Goal: Task Accomplishment & Management: Manage account settings

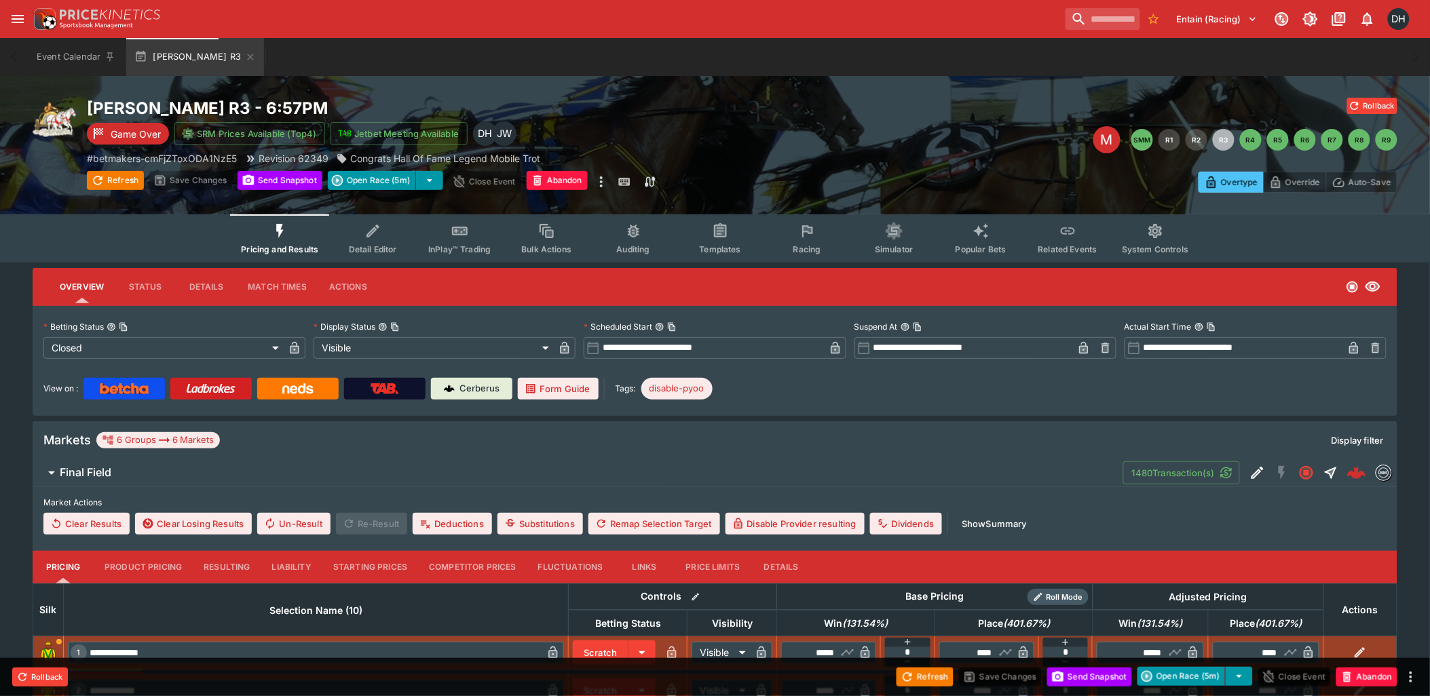
drag, startPoint x: 990, startPoint y: 525, endPoint x: 662, endPoint y: 429, distance: 341.0
click at [990, 525] on button "Show Summary" at bounding box center [994, 524] width 81 height 22
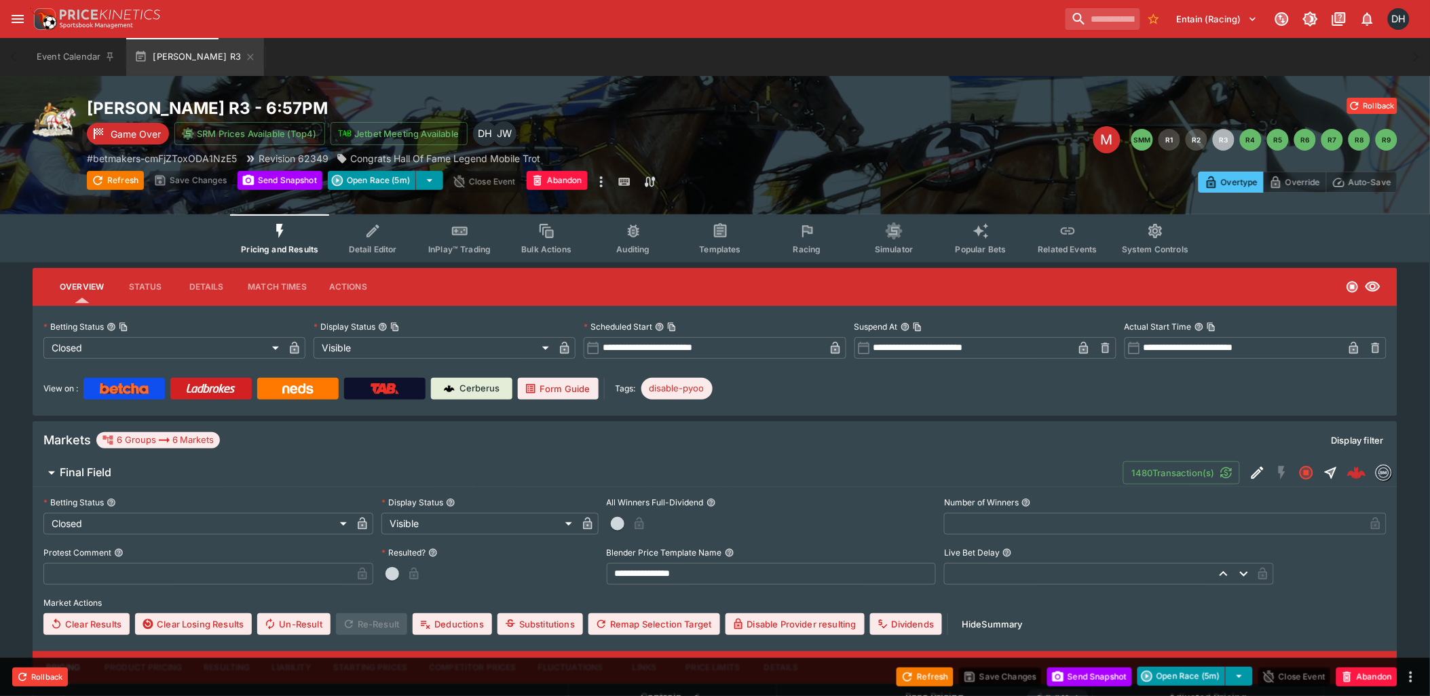
scroll to position [301, 0]
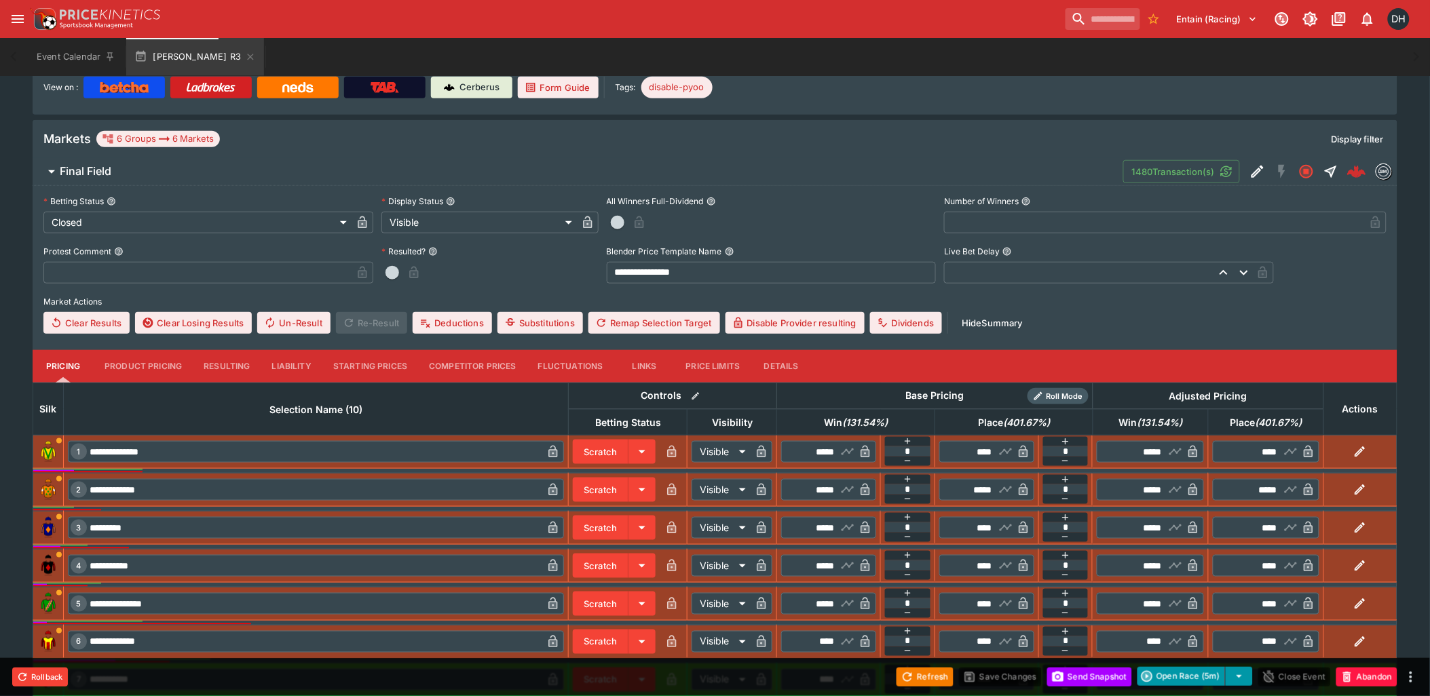
click at [304, 274] on input "text" at bounding box center [197, 273] width 308 height 22
click at [67, 272] on input "text" at bounding box center [197, 273] width 308 height 22
type input "**********"
click at [983, 679] on button "Save Changes" at bounding box center [1000, 677] width 83 height 19
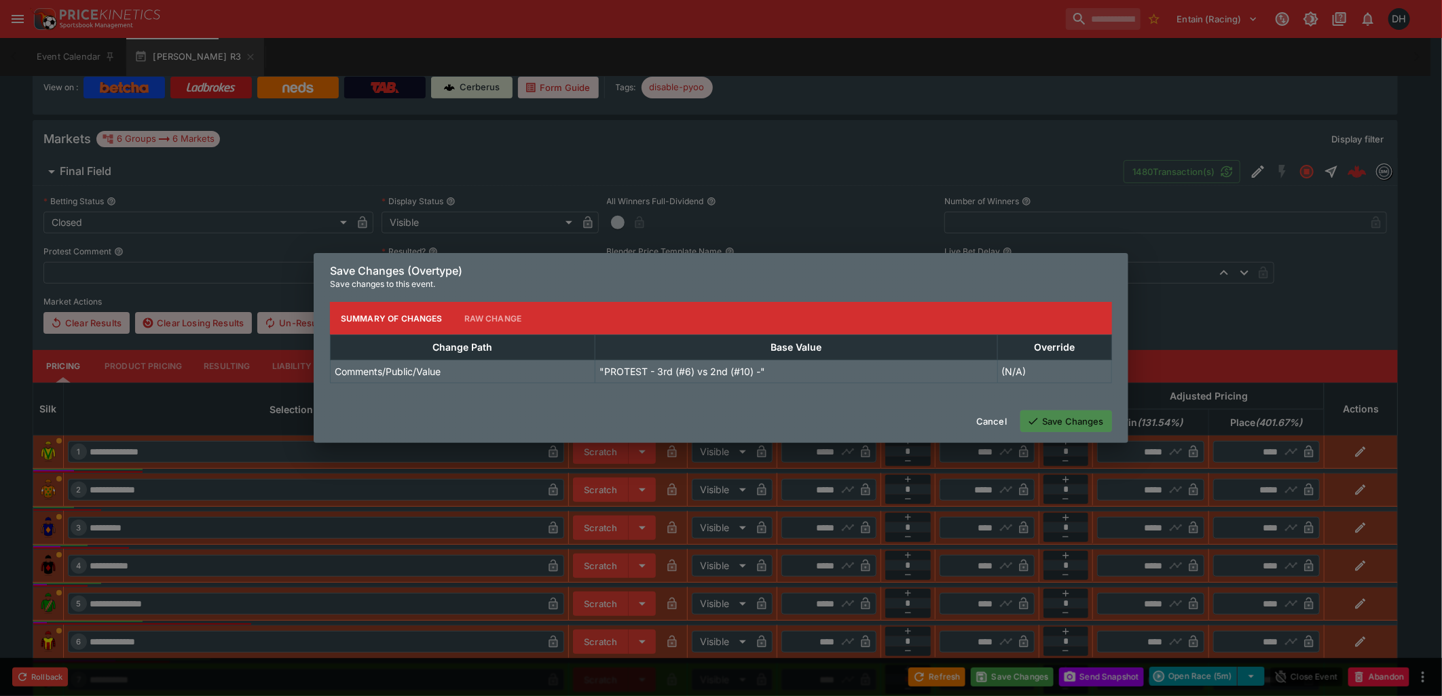
click at [1043, 421] on button "Save Changes" at bounding box center [1066, 422] width 92 height 22
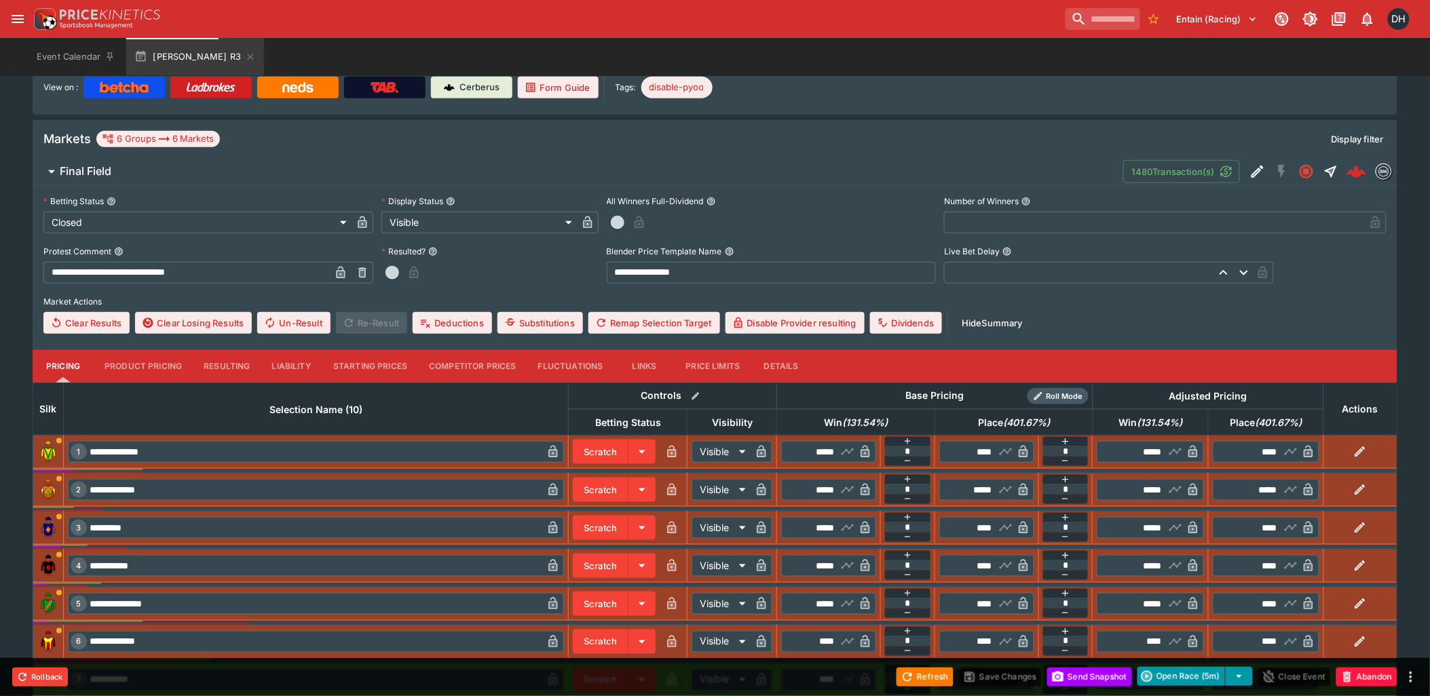
click at [343, 272] on icon "button" at bounding box center [340, 273] width 7 height 5
click at [998, 681] on button "Save Changes" at bounding box center [1000, 677] width 83 height 19
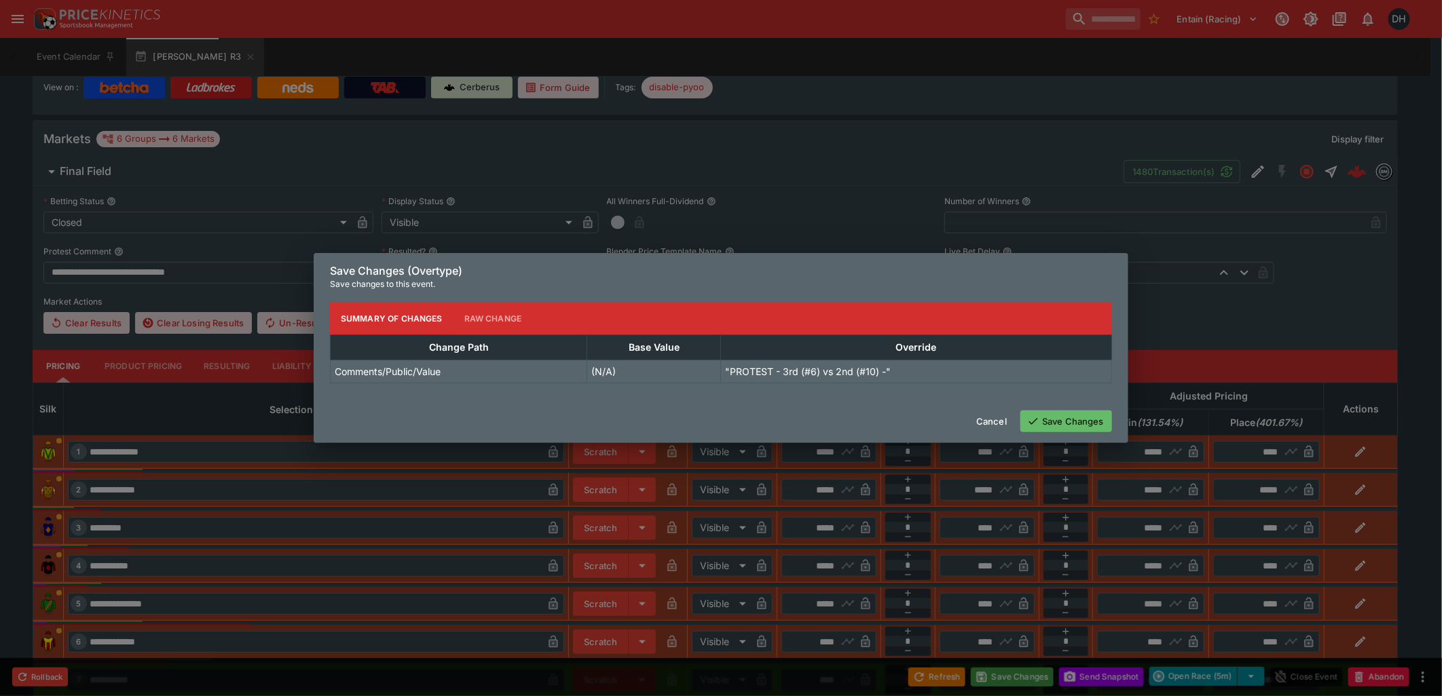
click at [1051, 431] on button "Save Changes" at bounding box center [1066, 422] width 92 height 22
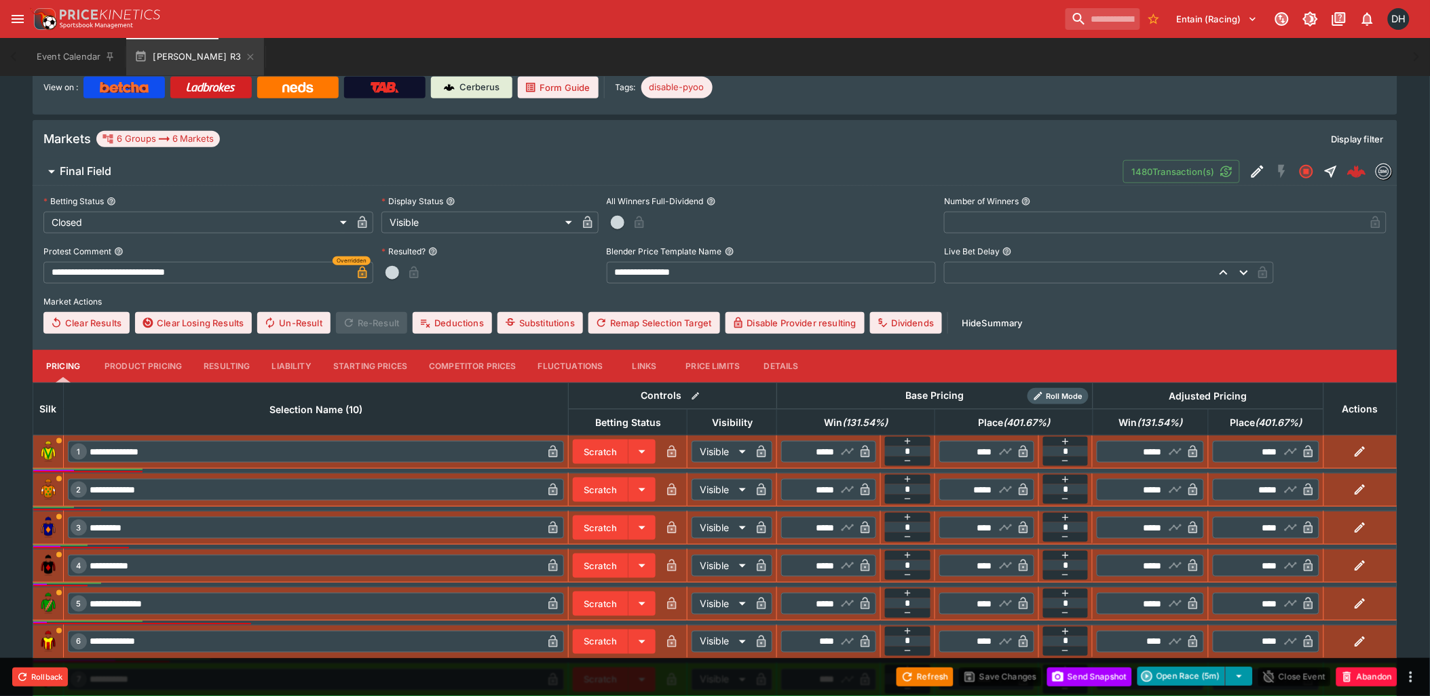
click at [1078, 674] on button "Send Snapshot" at bounding box center [1089, 677] width 85 height 19
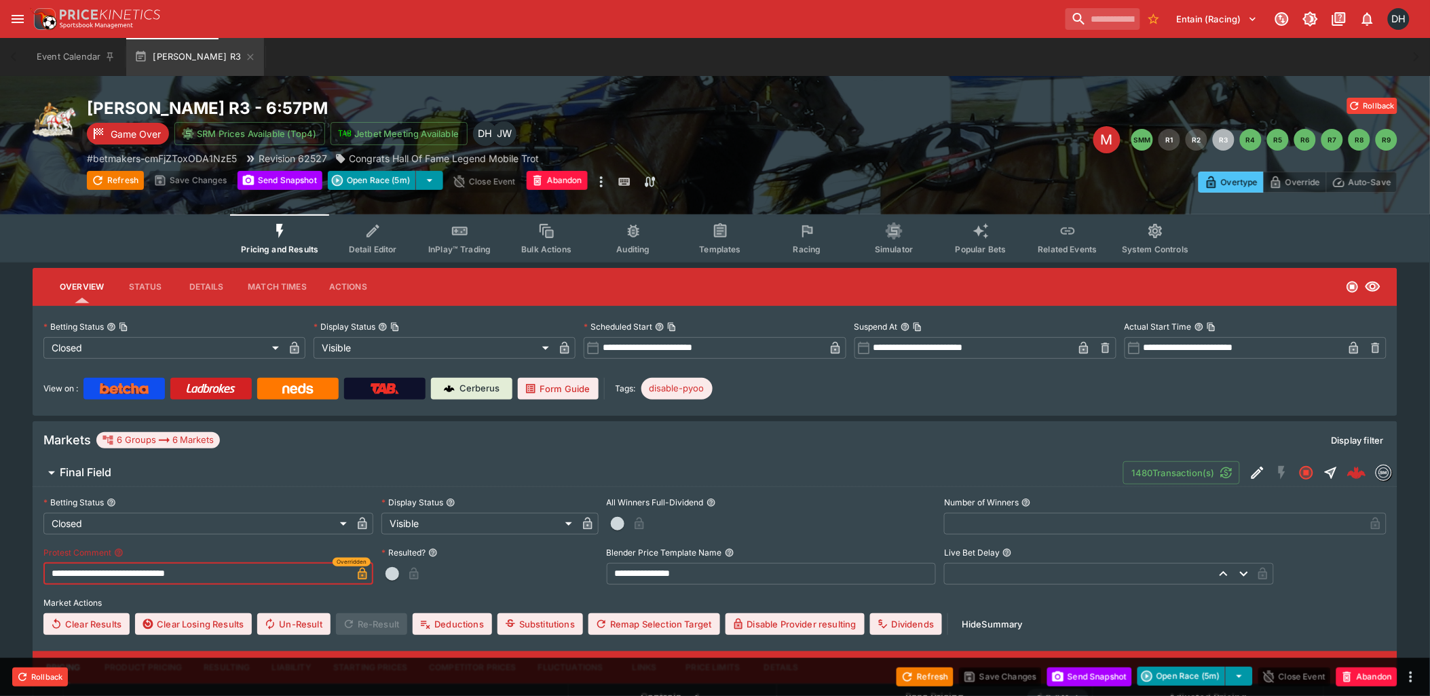
click at [229, 568] on input "**********" at bounding box center [197, 574] width 308 height 22
click at [979, 679] on button "Save Changes" at bounding box center [1000, 677] width 83 height 19
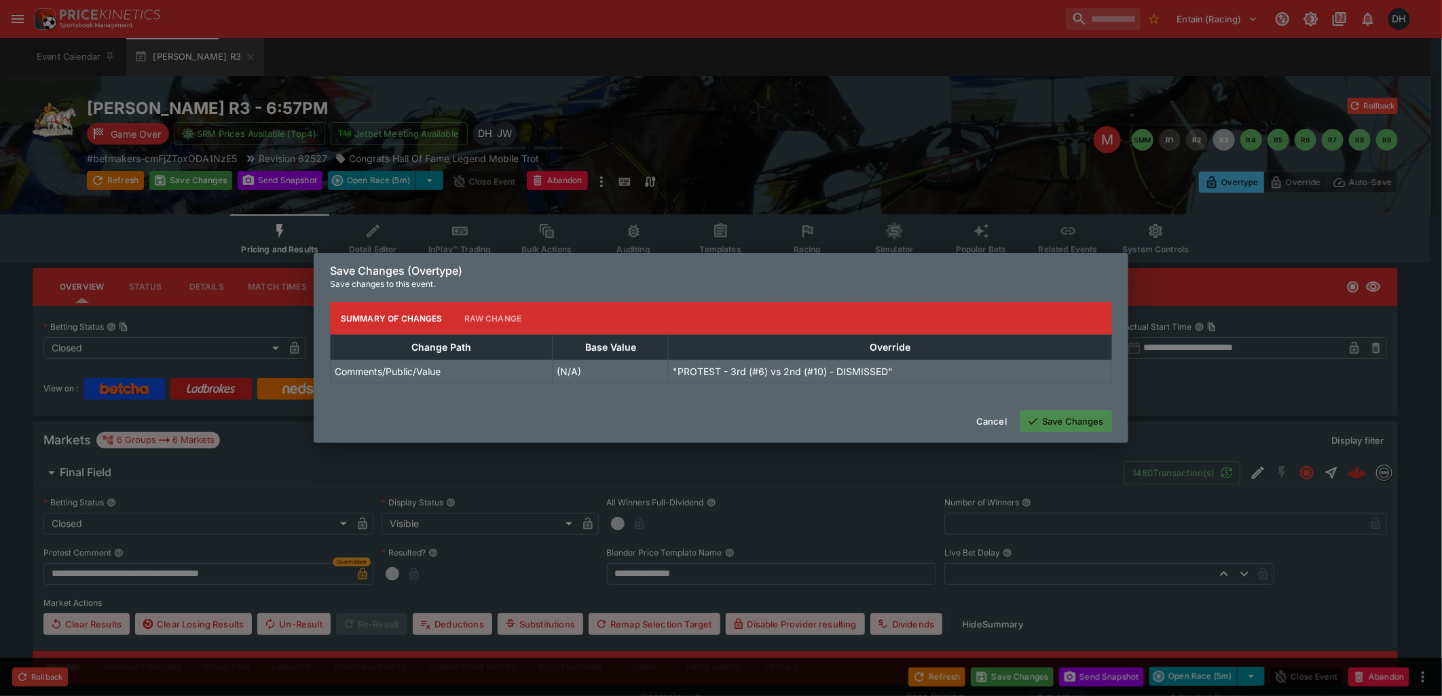
click at [1044, 423] on button "Save Changes" at bounding box center [1066, 422] width 92 height 22
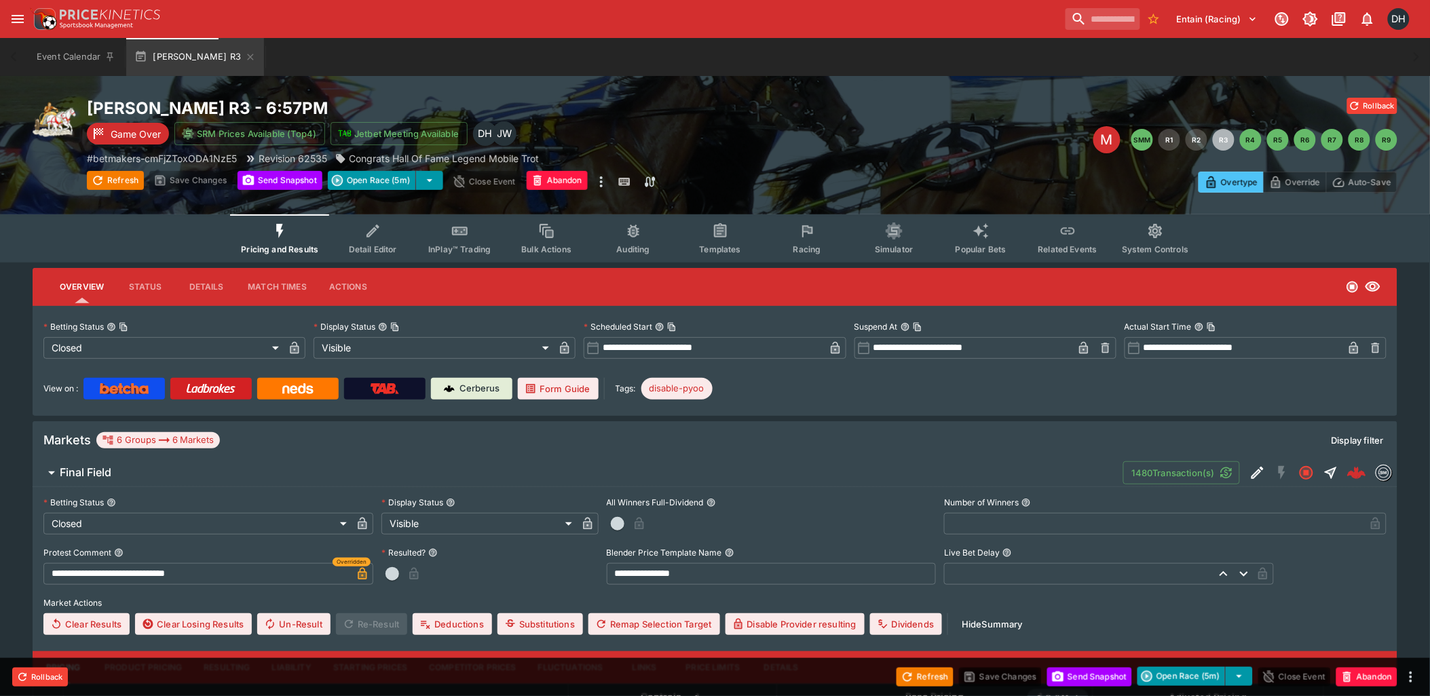
type input "**********"
type input "*"
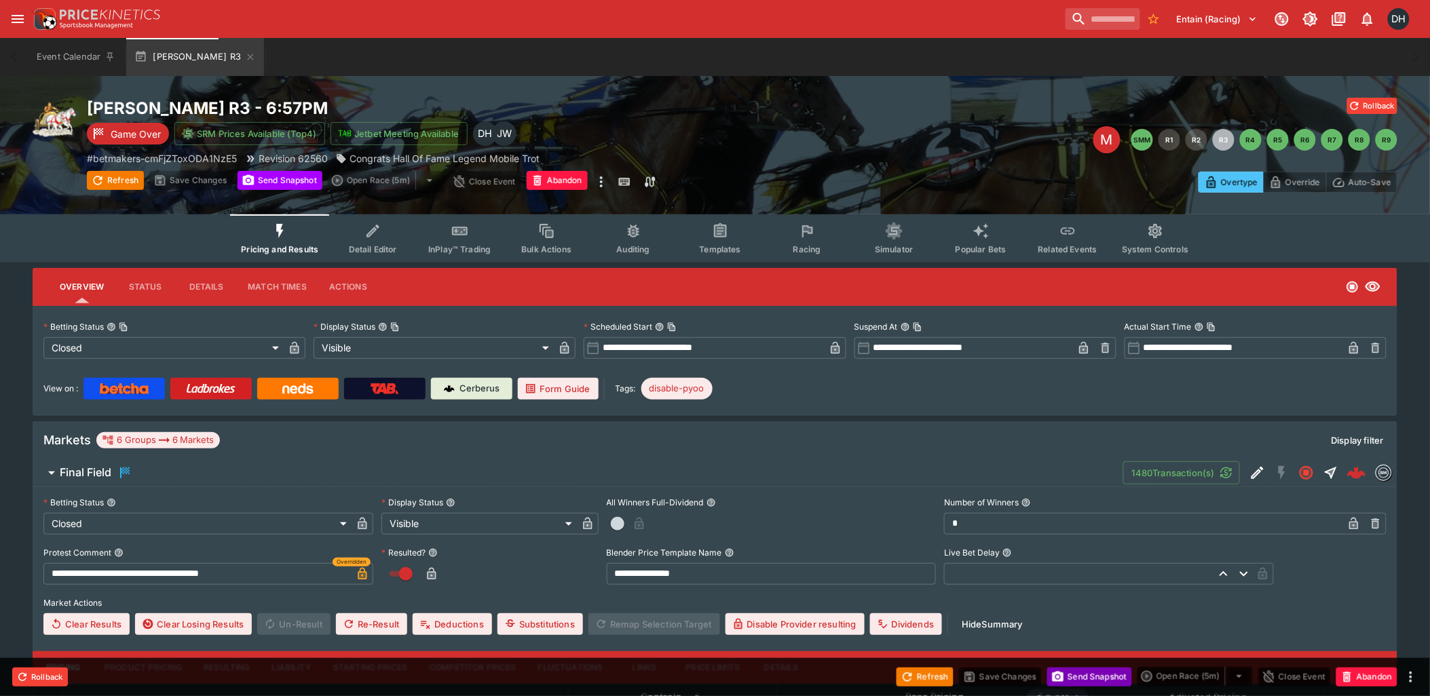
click at [1078, 683] on button "Send Snapshot" at bounding box center [1089, 677] width 85 height 19
